Goal: Check status: Check status

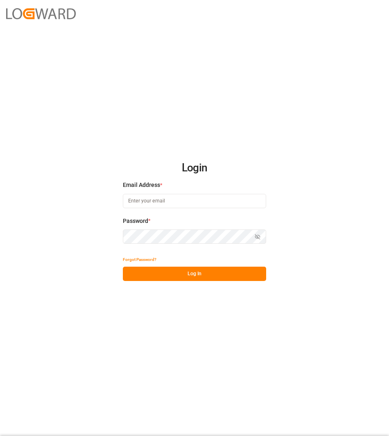
type input "[PERSON_NAME][EMAIL_ADDRESS][DOMAIN_NAME]"
click at [172, 280] on button "Log In" at bounding box center [194, 274] width 143 height 14
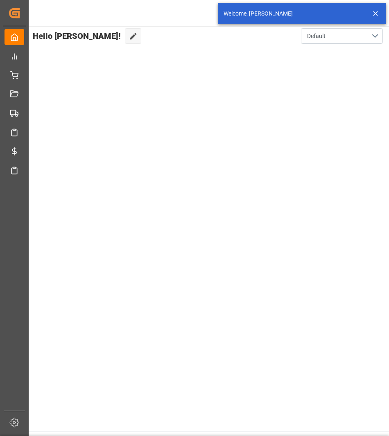
click at [376, 15] on icon at bounding box center [375, 14] width 10 height 10
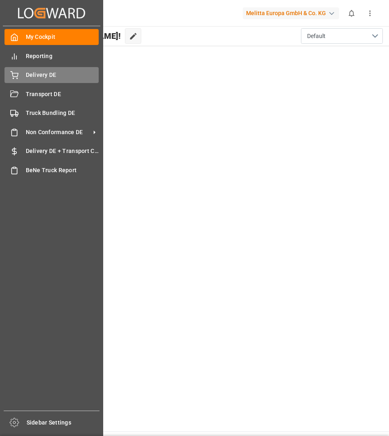
click at [20, 75] on div "Delivery DE Delivery DE" at bounding box center [52, 75] width 94 height 16
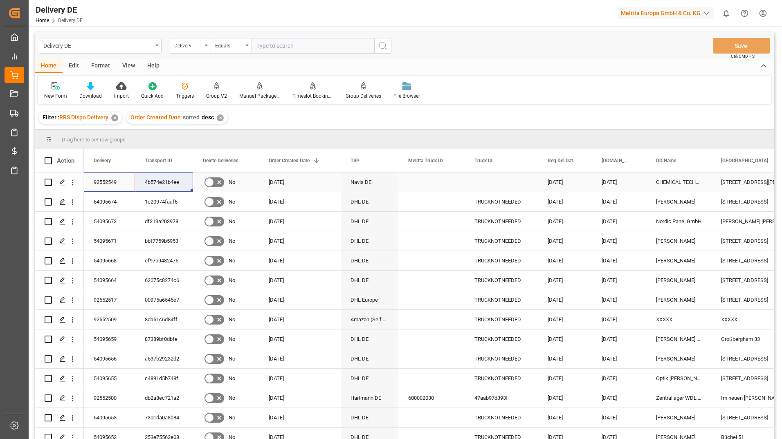
drag, startPoint x: 107, startPoint y: 183, endPoint x: 147, endPoint y: 180, distance: 40.2
